Goal: Task Accomplishment & Management: Manage account settings

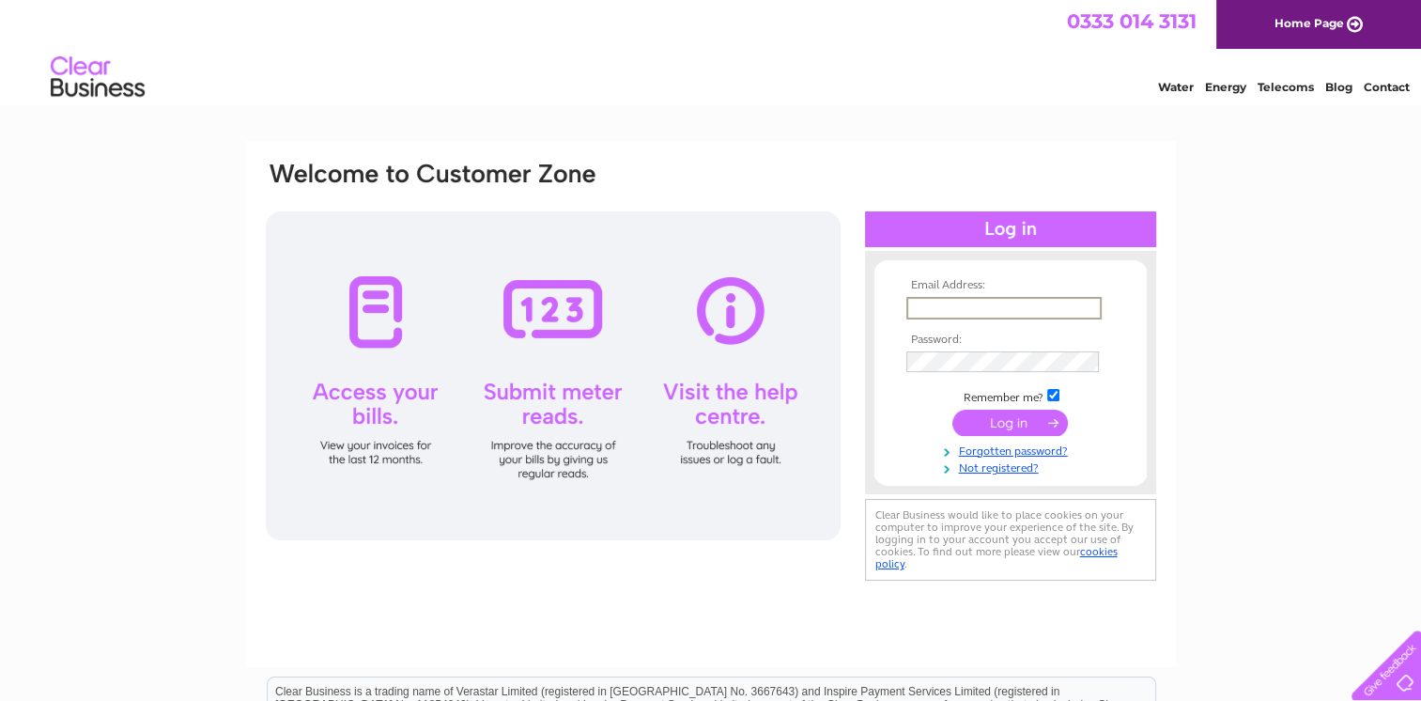
click at [997, 306] on input "text" at bounding box center [1003, 308] width 195 height 23
type input "[EMAIL_ADDRESS][DOMAIN_NAME]"
click at [1015, 421] on input "submit" at bounding box center [1010, 421] width 116 height 26
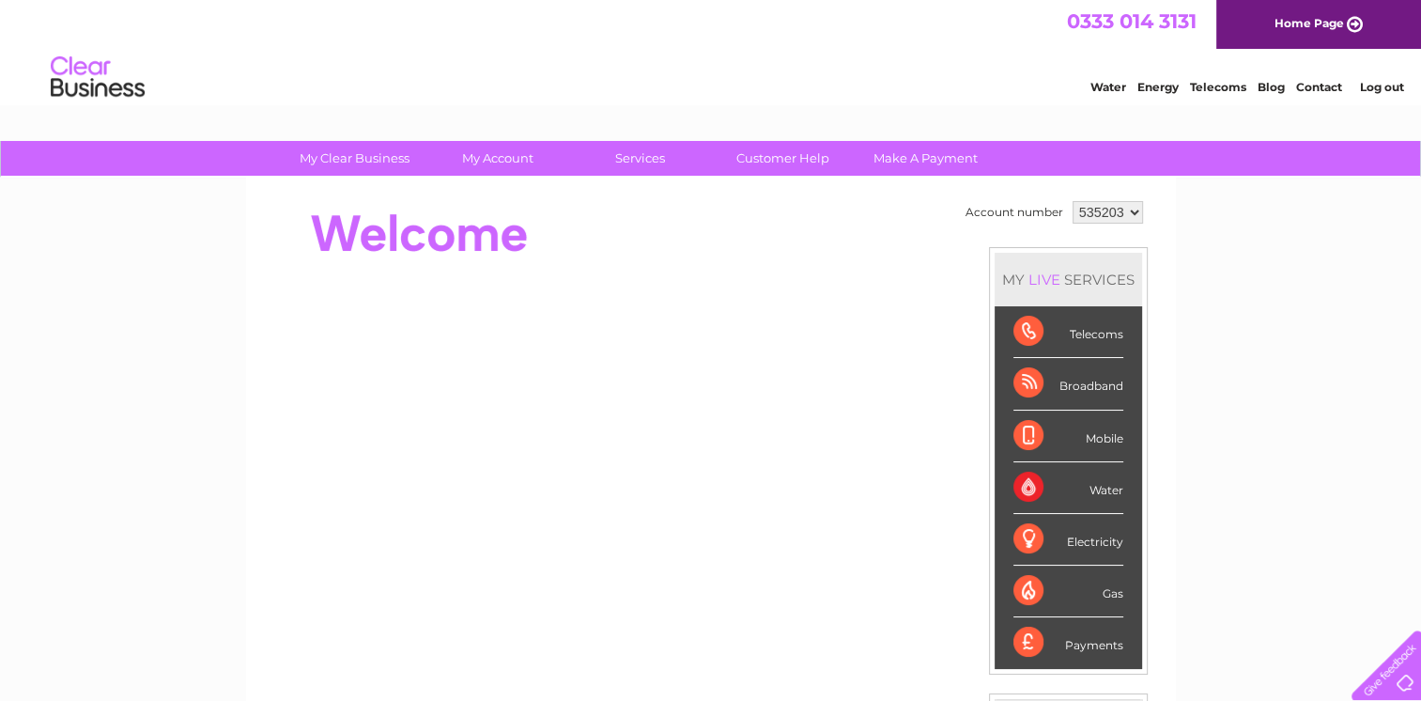
click at [1115, 217] on select "535203 939708 982635" at bounding box center [1108, 212] width 70 height 23
select select "982635"
click at [1073, 201] on select "535203 939708 982635" at bounding box center [1108, 212] width 70 height 23
click at [490, 154] on link "My Account" at bounding box center [497, 158] width 155 height 35
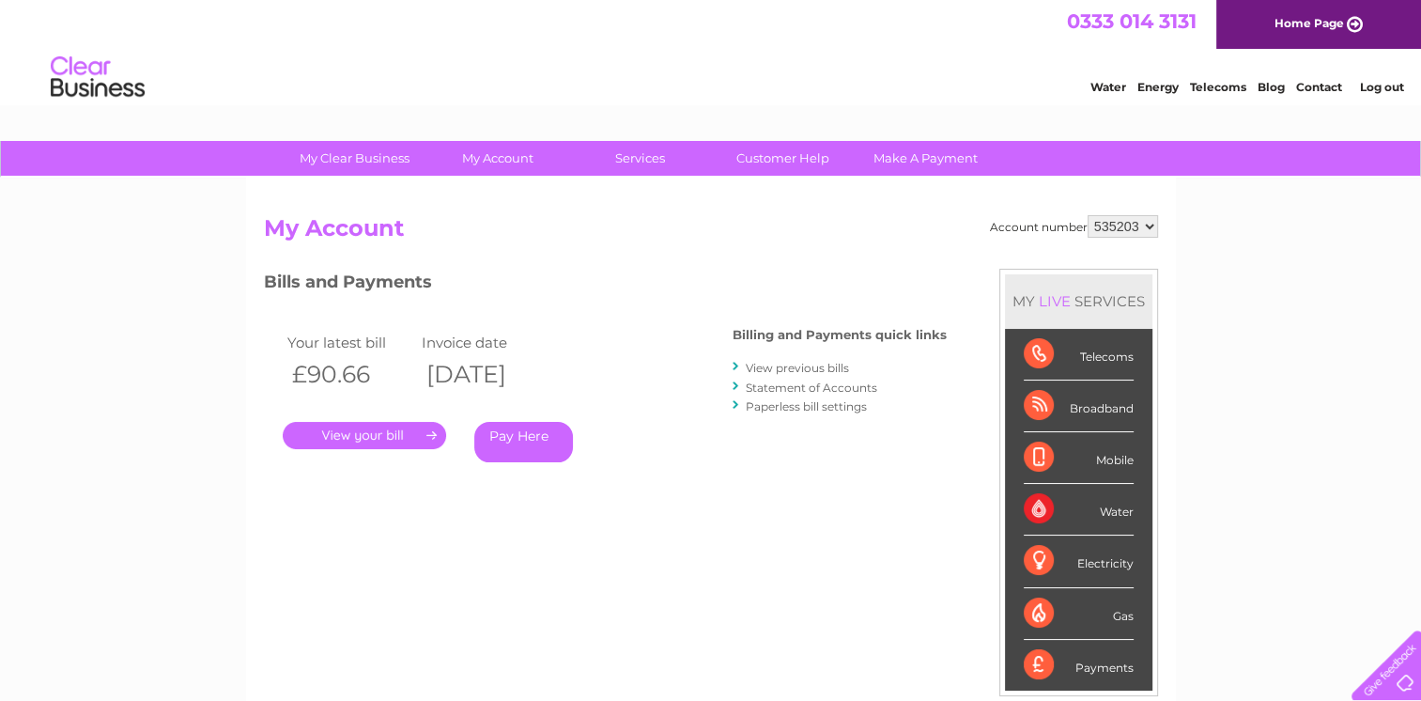
click at [1150, 227] on select "535203 939708 982635" at bounding box center [1123, 226] width 70 height 23
select select "982635"
click at [1088, 215] on select "535203 939708 982635" at bounding box center [1123, 226] width 70 height 23
click at [376, 430] on link "." at bounding box center [364, 435] width 163 height 27
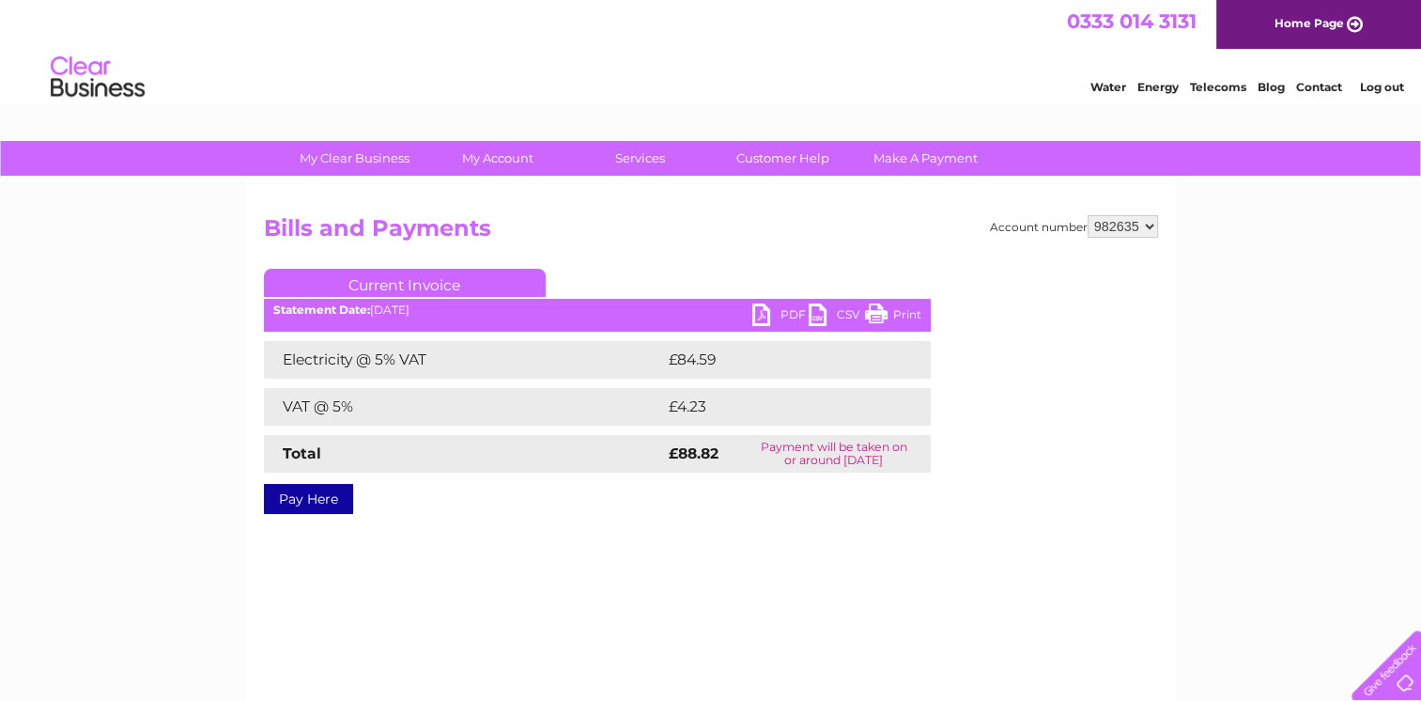
click at [766, 314] on link "PDF" at bounding box center [780, 316] width 56 height 27
click at [1378, 89] on link "Log out" at bounding box center [1381, 87] width 44 height 14
